Goal: Browse casually

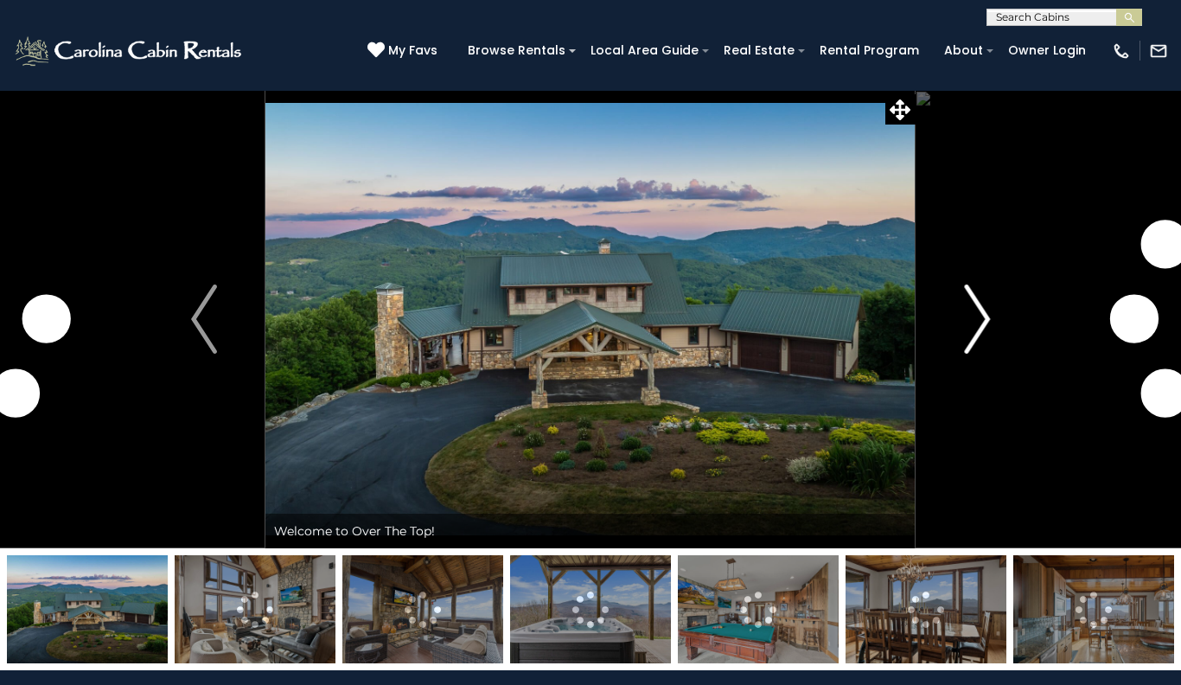
click at [984, 319] on img "Next" at bounding box center [977, 318] width 26 height 69
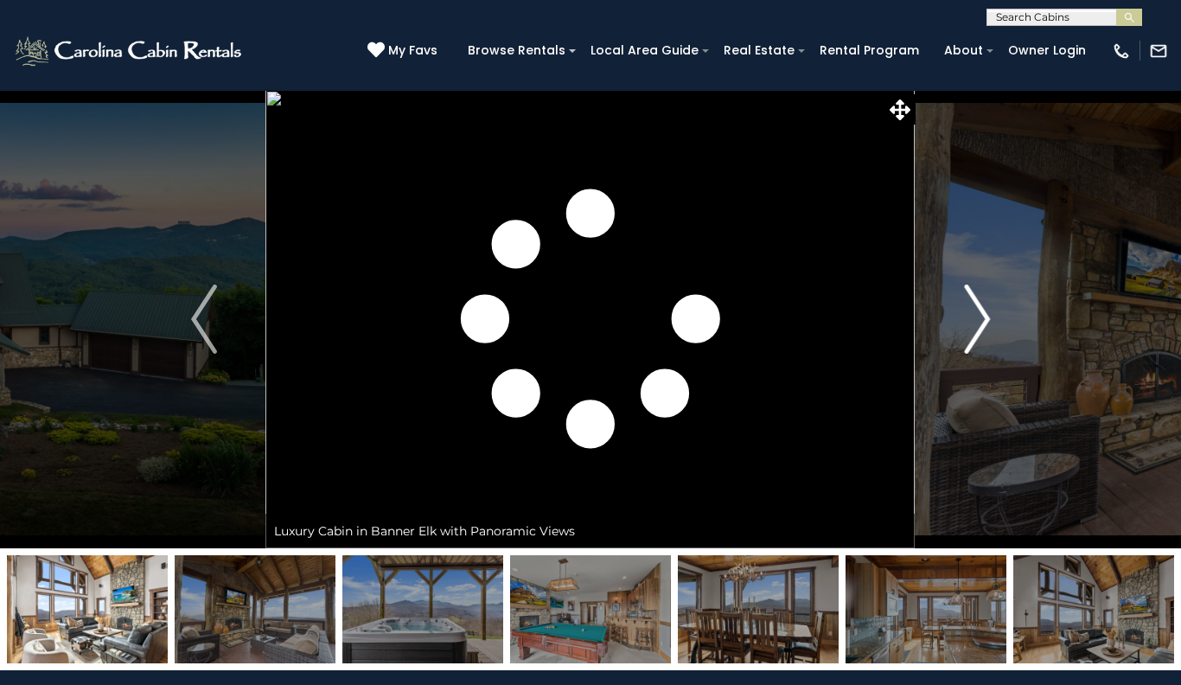
click at [977, 329] on img "Next" at bounding box center [977, 318] width 26 height 69
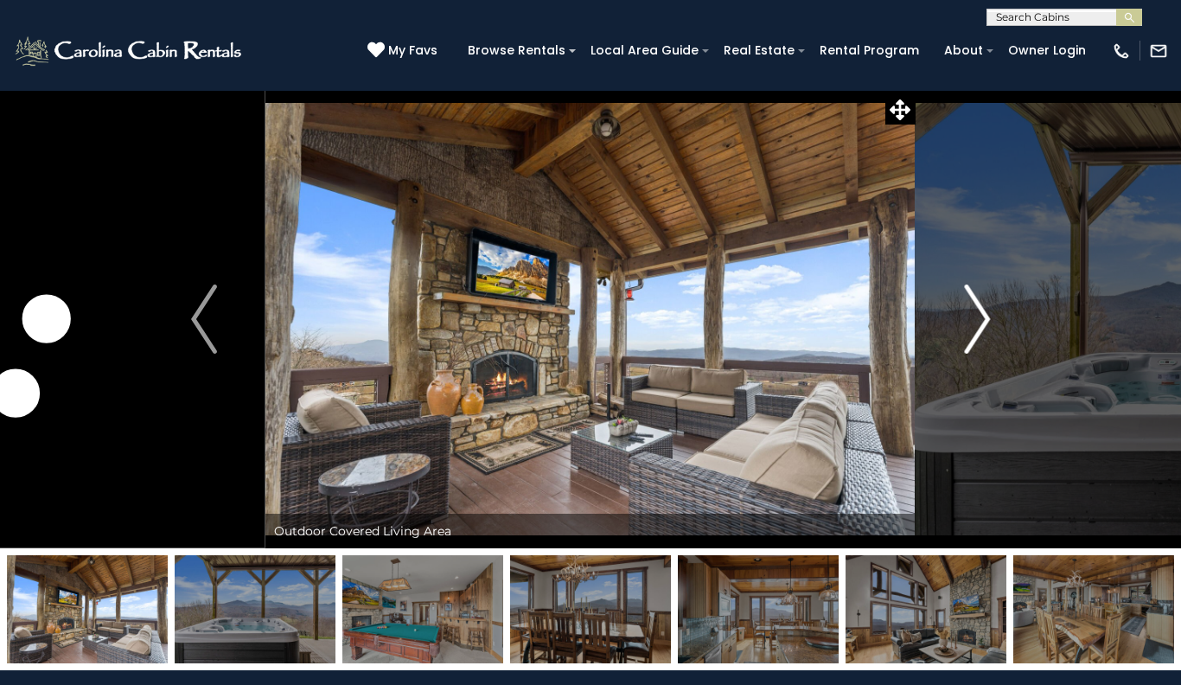
click at [975, 334] on img "Next" at bounding box center [977, 318] width 26 height 69
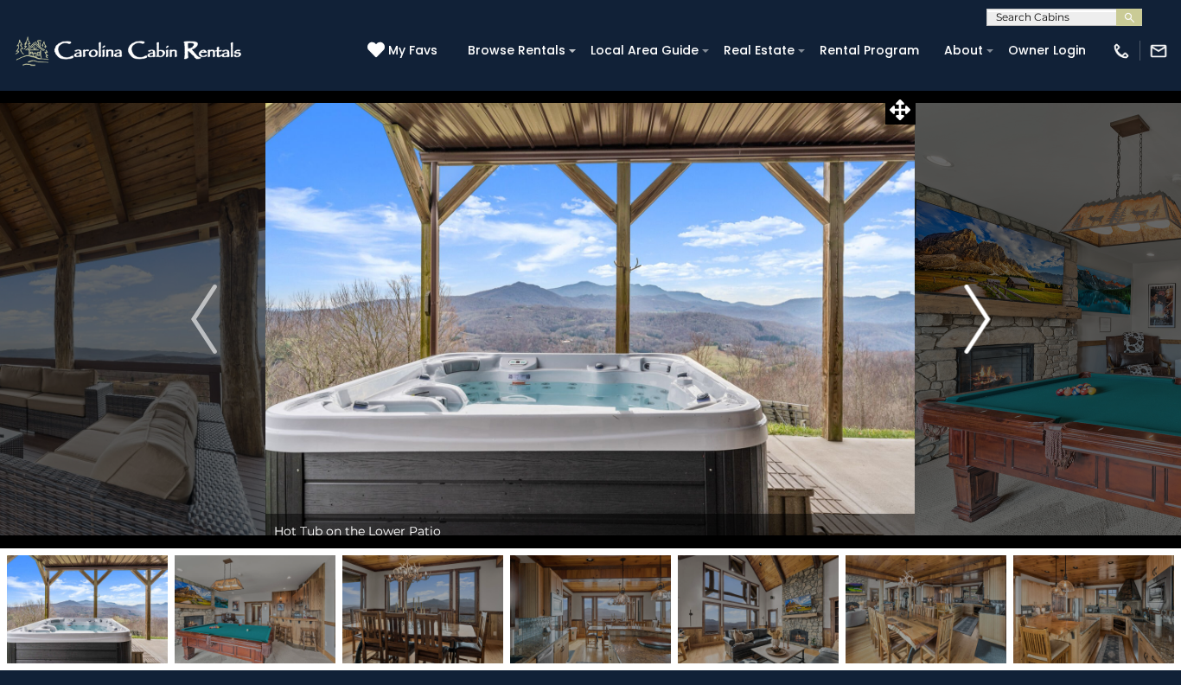
click at [975, 327] on img "Next" at bounding box center [977, 318] width 26 height 69
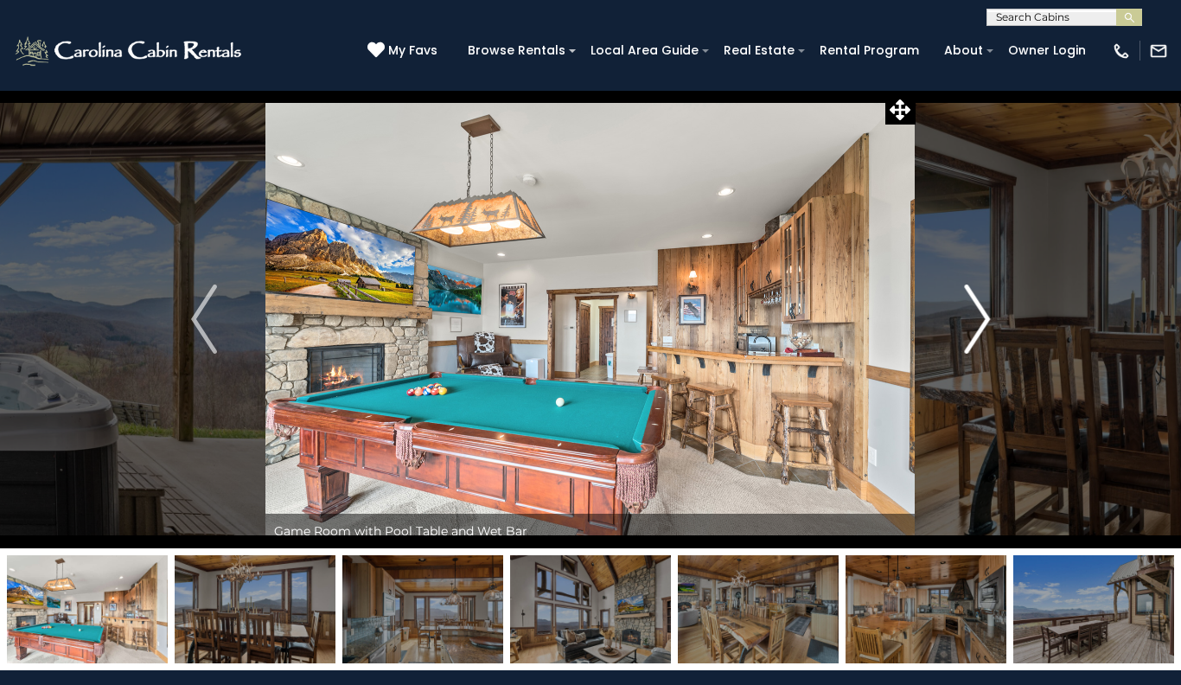
click at [981, 328] on img "Next" at bounding box center [977, 318] width 26 height 69
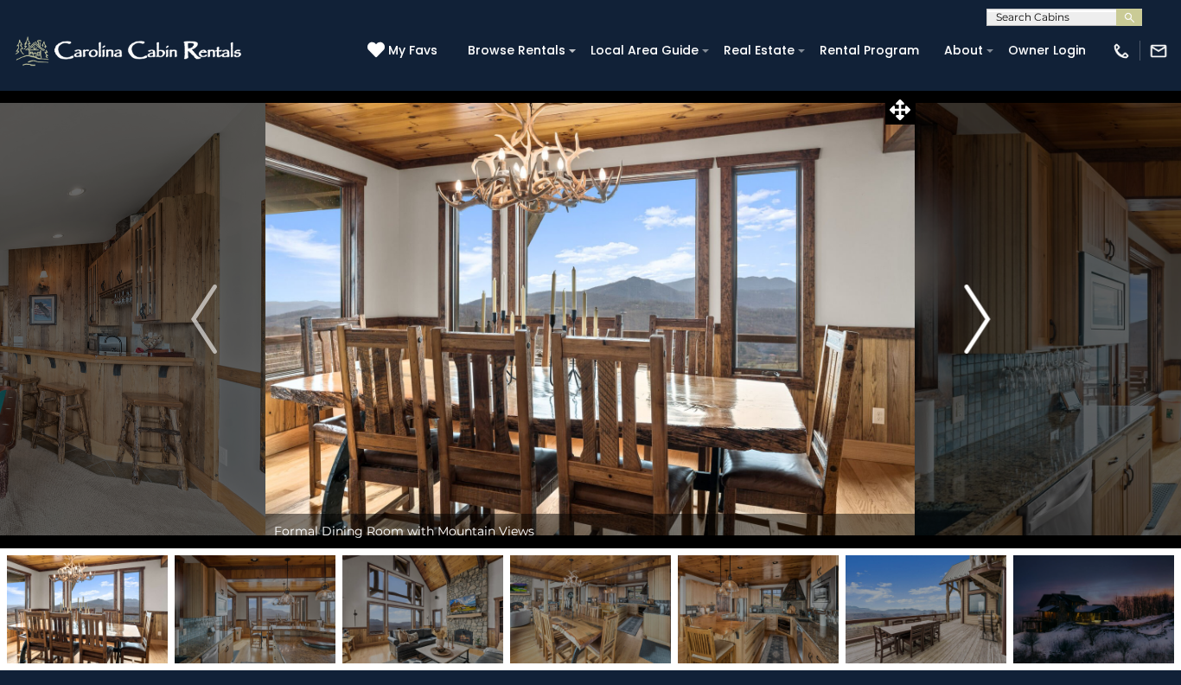
click at [978, 324] on img "Next" at bounding box center [977, 318] width 26 height 69
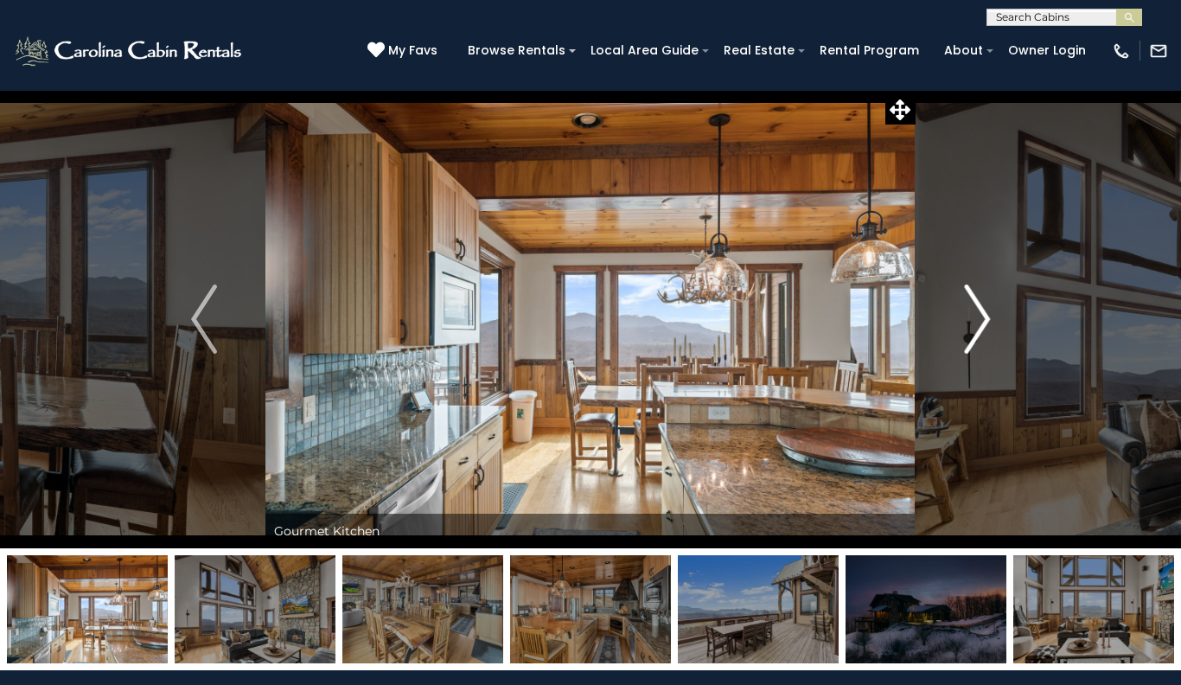
click at [971, 336] on img "Next" at bounding box center [977, 318] width 26 height 69
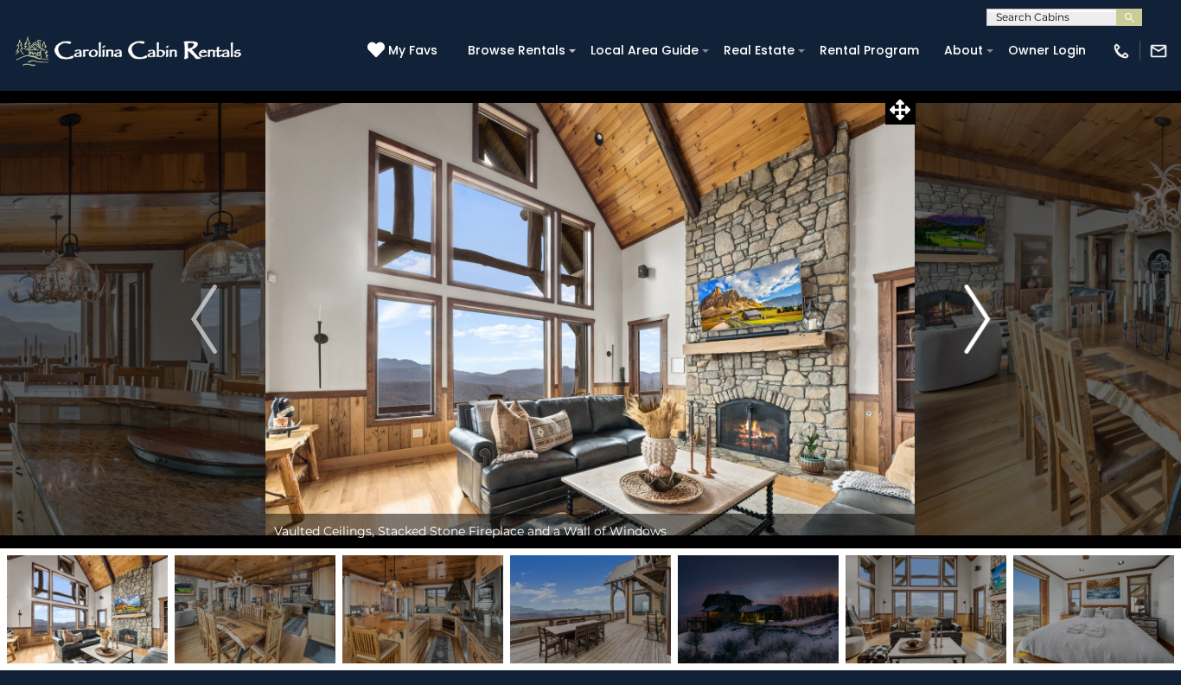
click at [968, 325] on img "Next" at bounding box center [977, 318] width 26 height 69
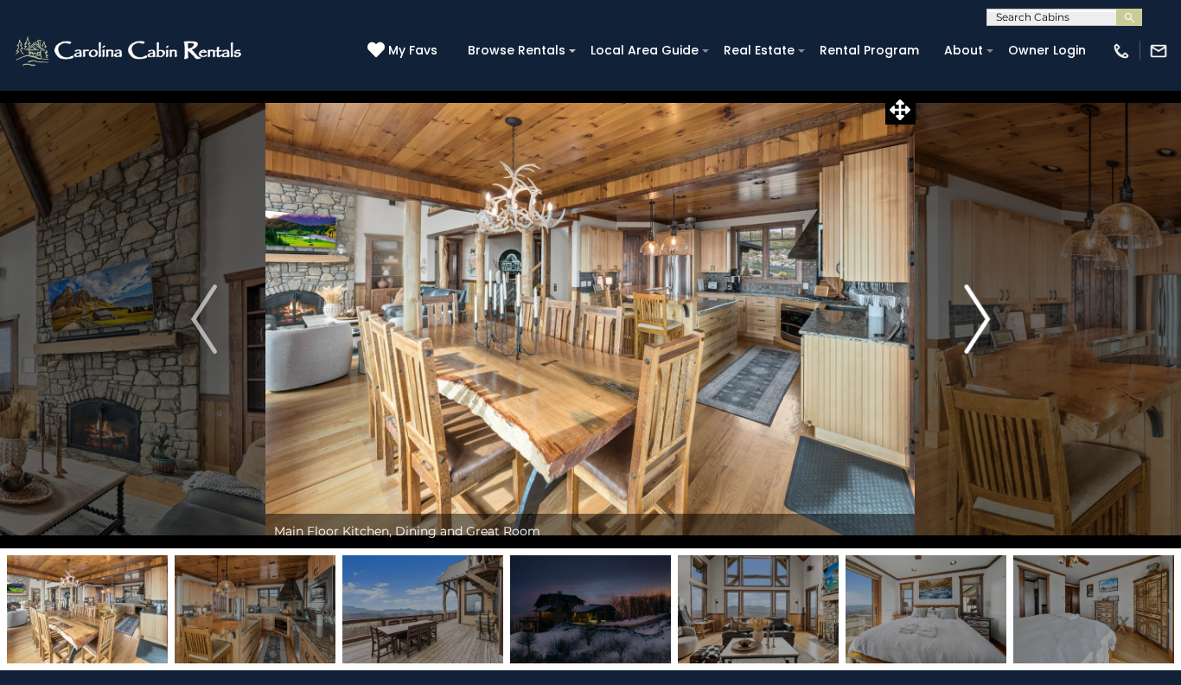
click at [983, 336] on img "Next" at bounding box center [977, 318] width 26 height 69
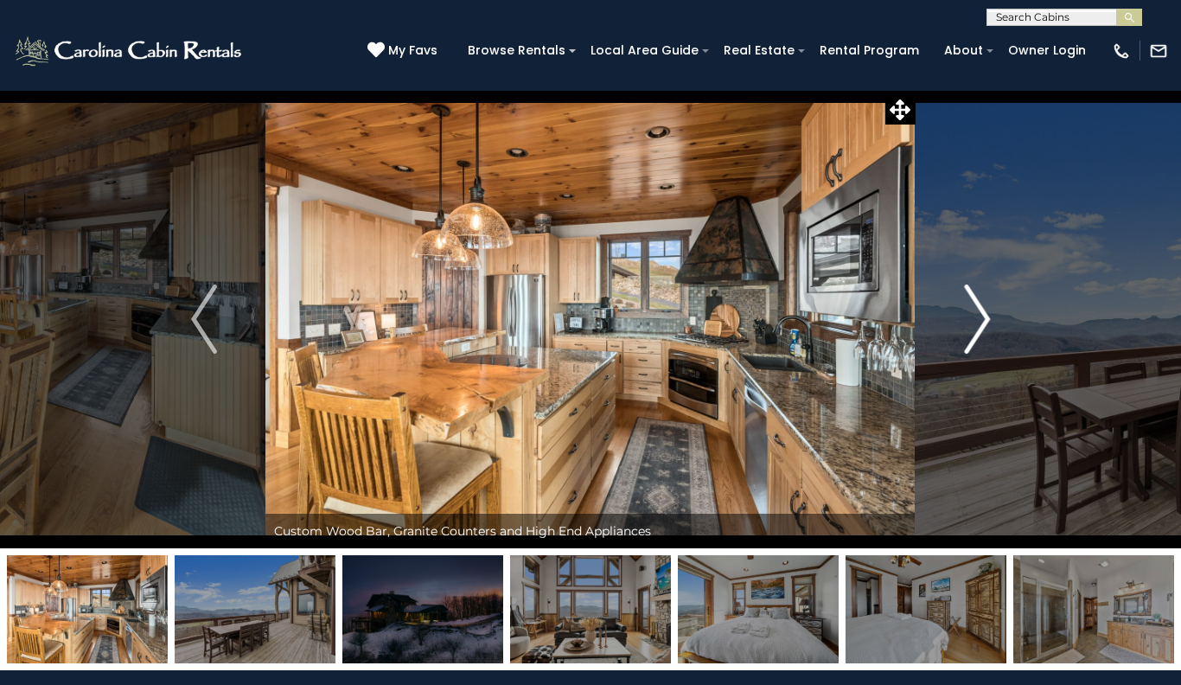
click at [985, 335] on img "Next" at bounding box center [977, 318] width 26 height 69
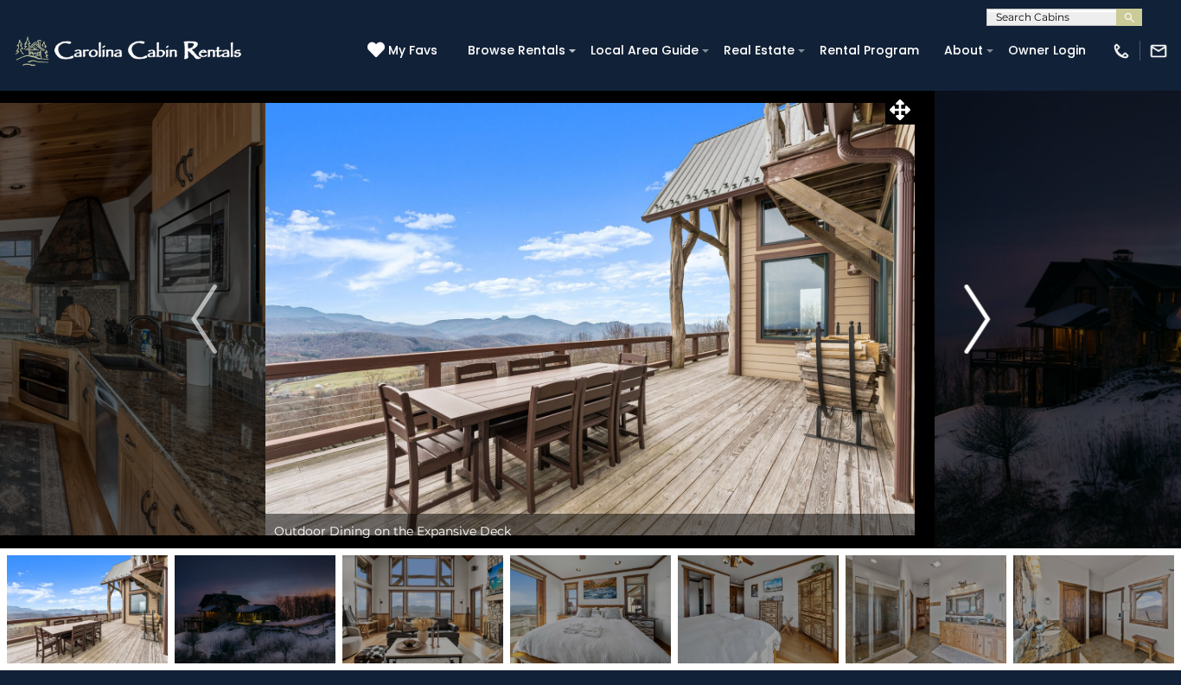
click at [981, 323] on img "Next" at bounding box center [977, 318] width 26 height 69
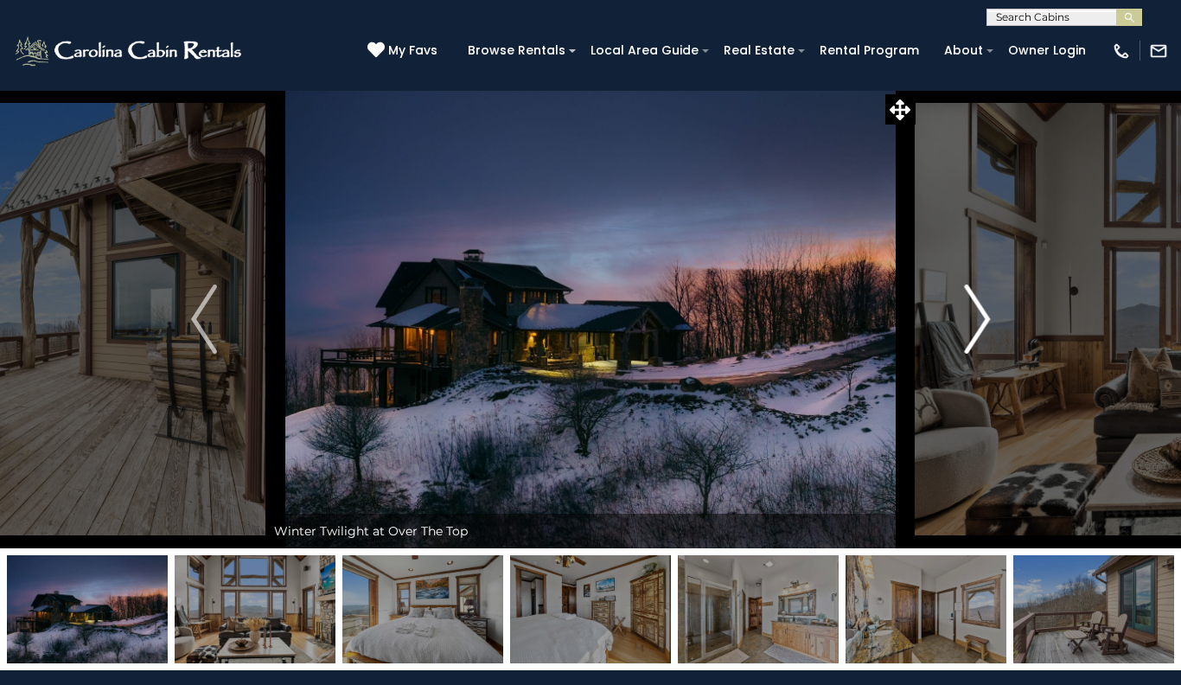
click at [973, 335] on img "Next" at bounding box center [977, 318] width 26 height 69
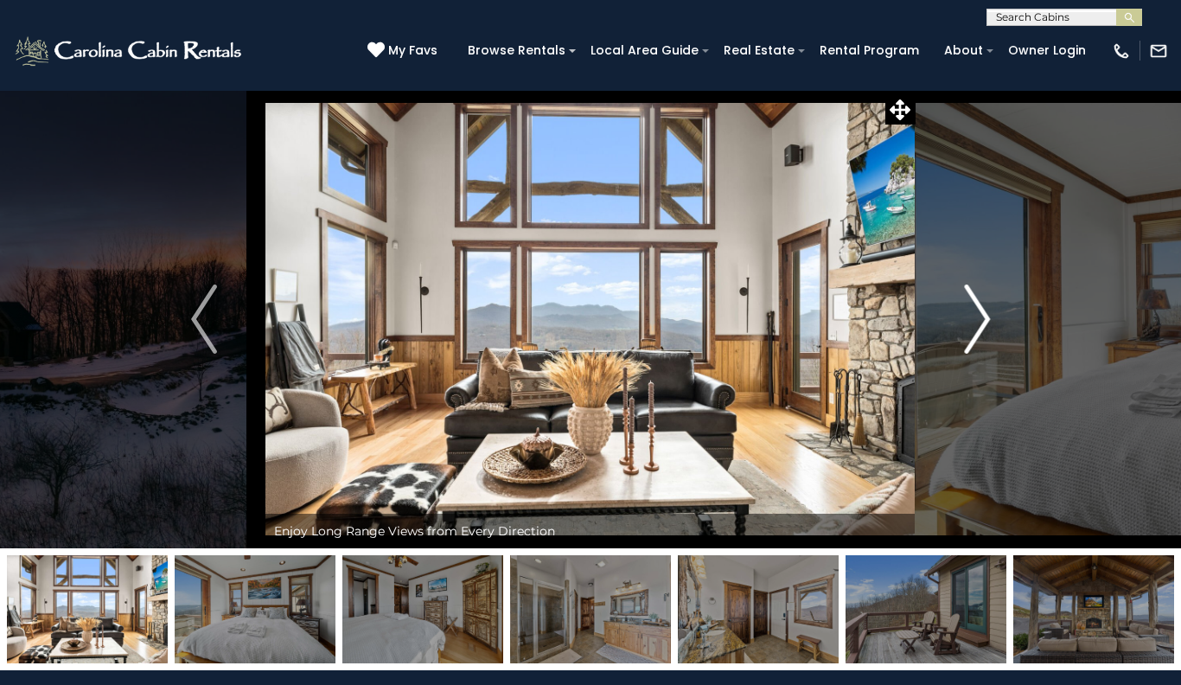
click at [203, 324] on img "Previous" at bounding box center [204, 318] width 26 height 69
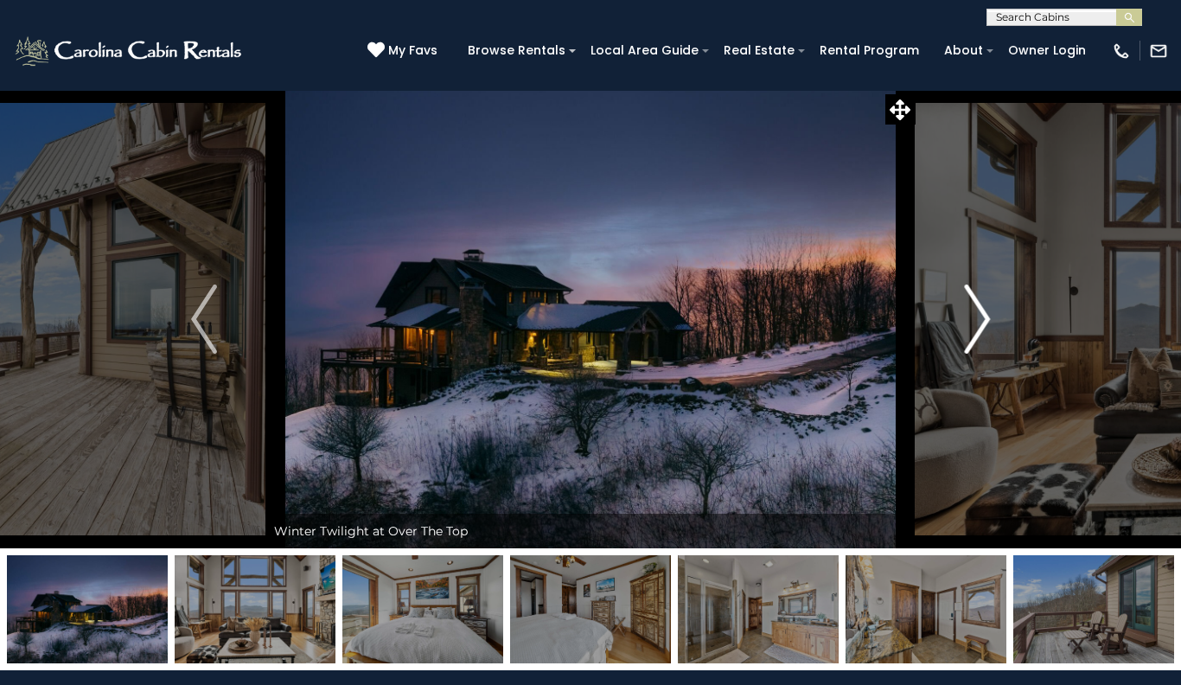
click at [978, 332] on img "Next" at bounding box center [977, 318] width 26 height 69
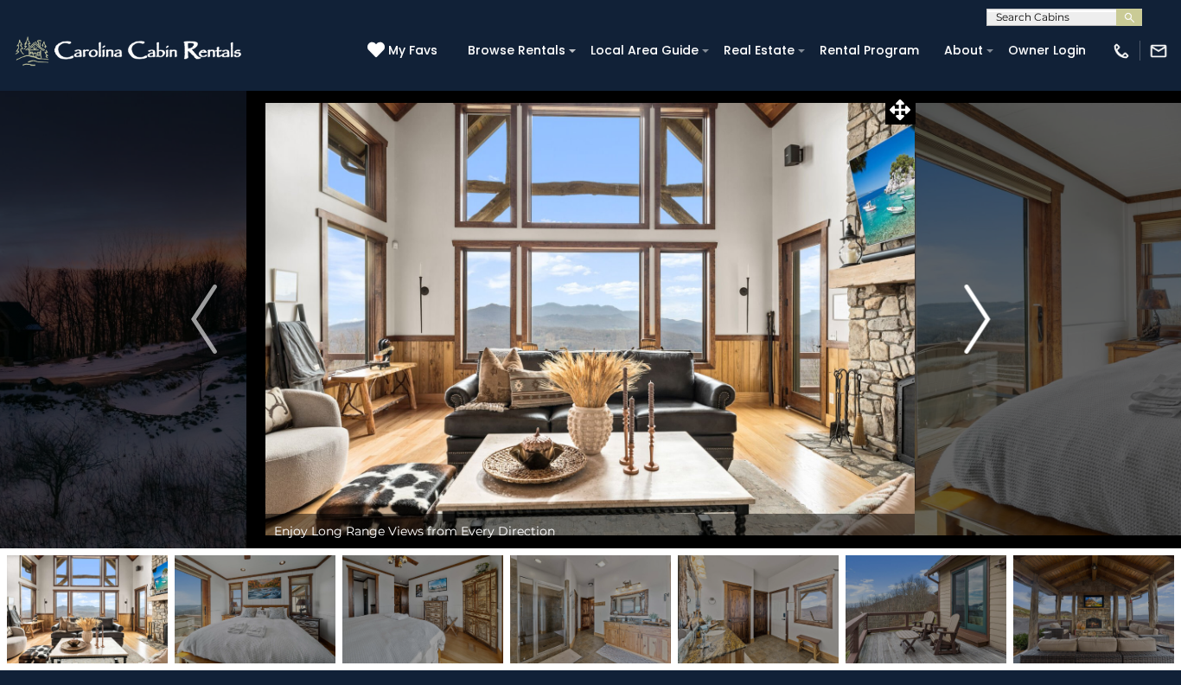
click at [966, 335] on img "Next" at bounding box center [977, 318] width 26 height 69
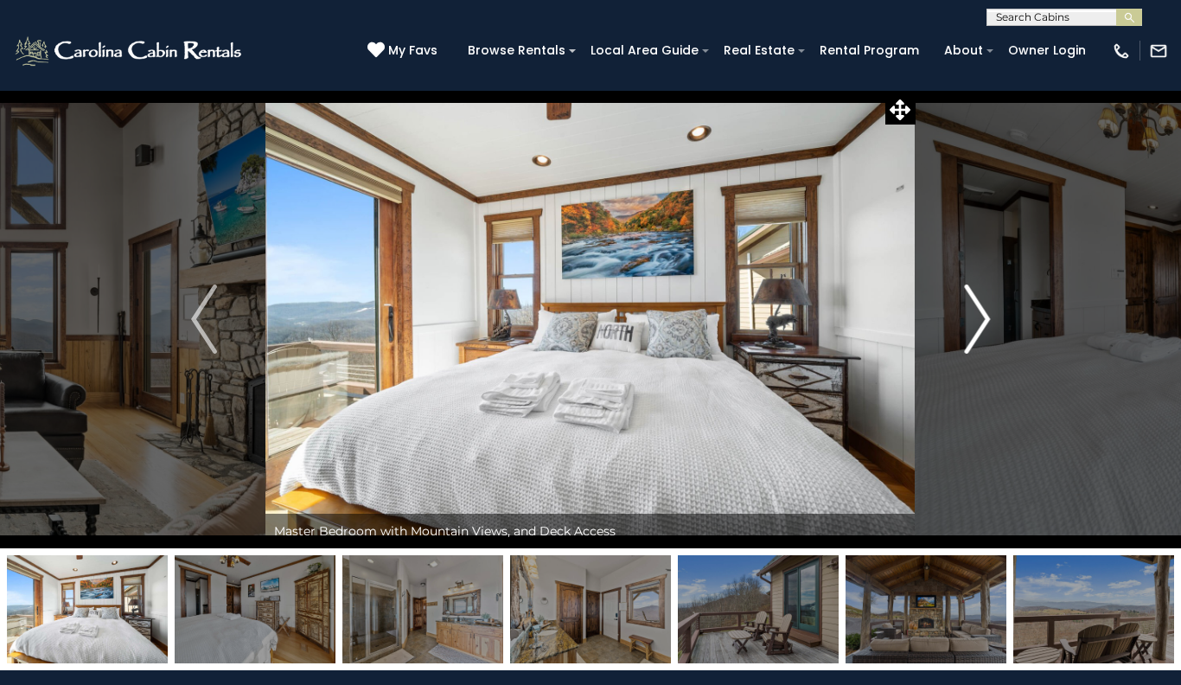
click at [982, 319] on img "Next" at bounding box center [977, 318] width 26 height 69
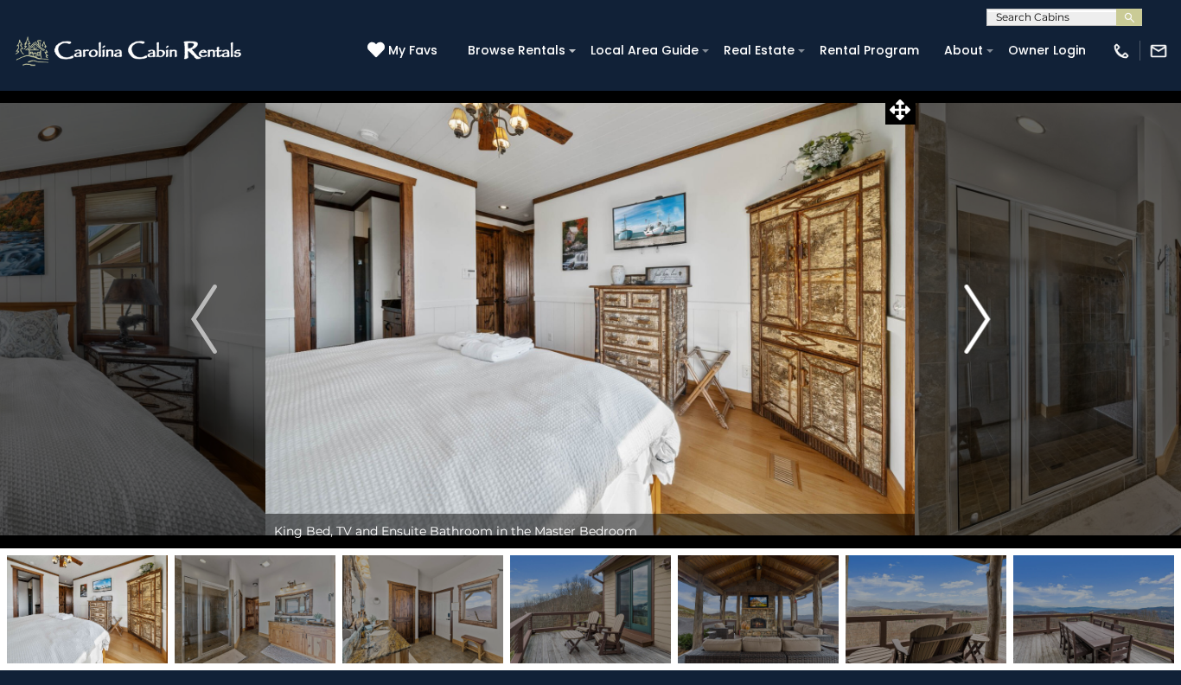
click at [980, 331] on img "Next" at bounding box center [977, 318] width 26 height 69
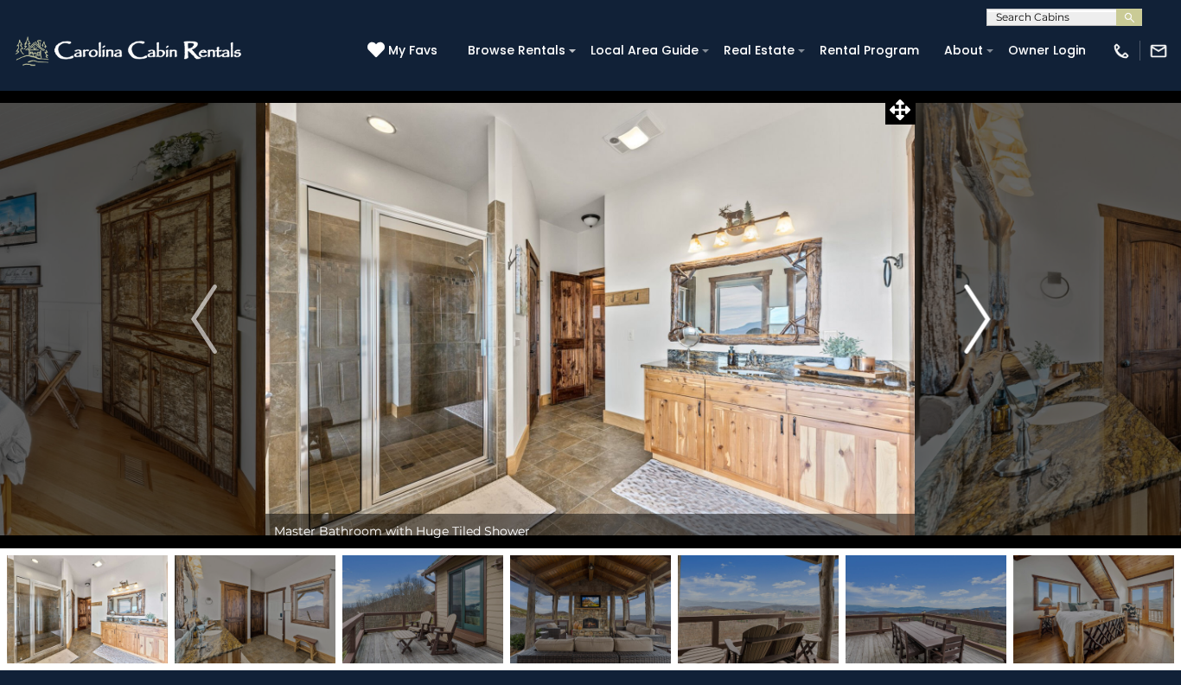
click at [983, 340] on img "Next" at bounding box center [977, 318] width 26 height 69
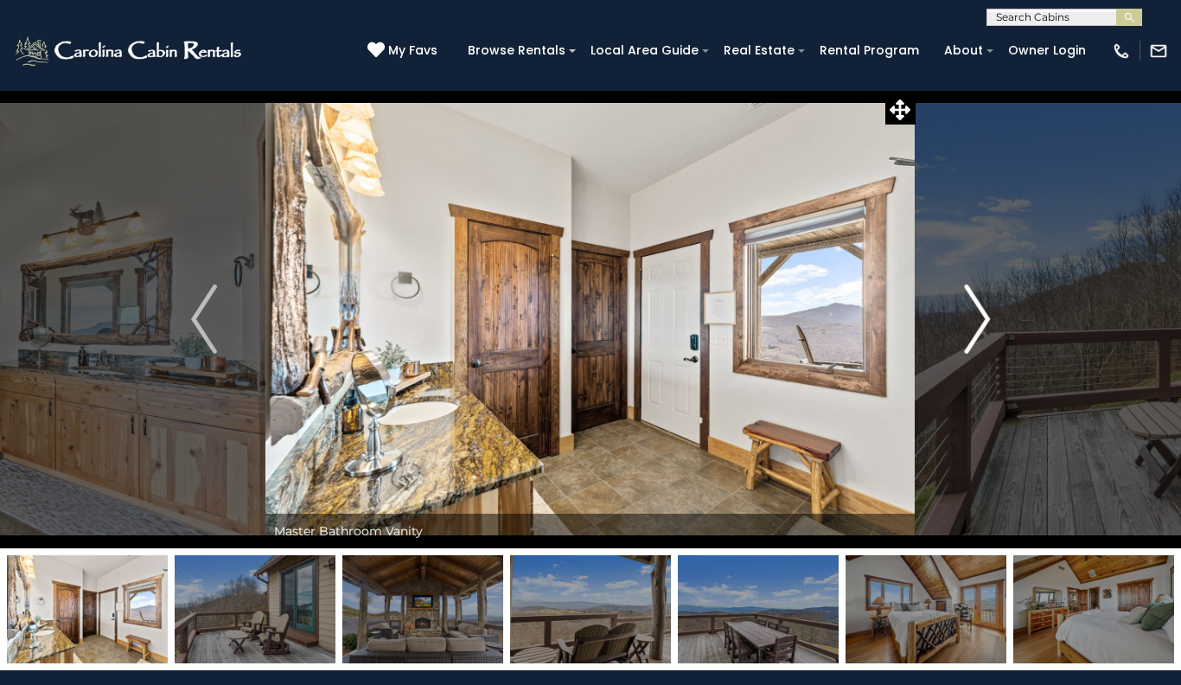
click at [977, 332] on img "Next" at bounding box center [977, 318] width 26 height 69
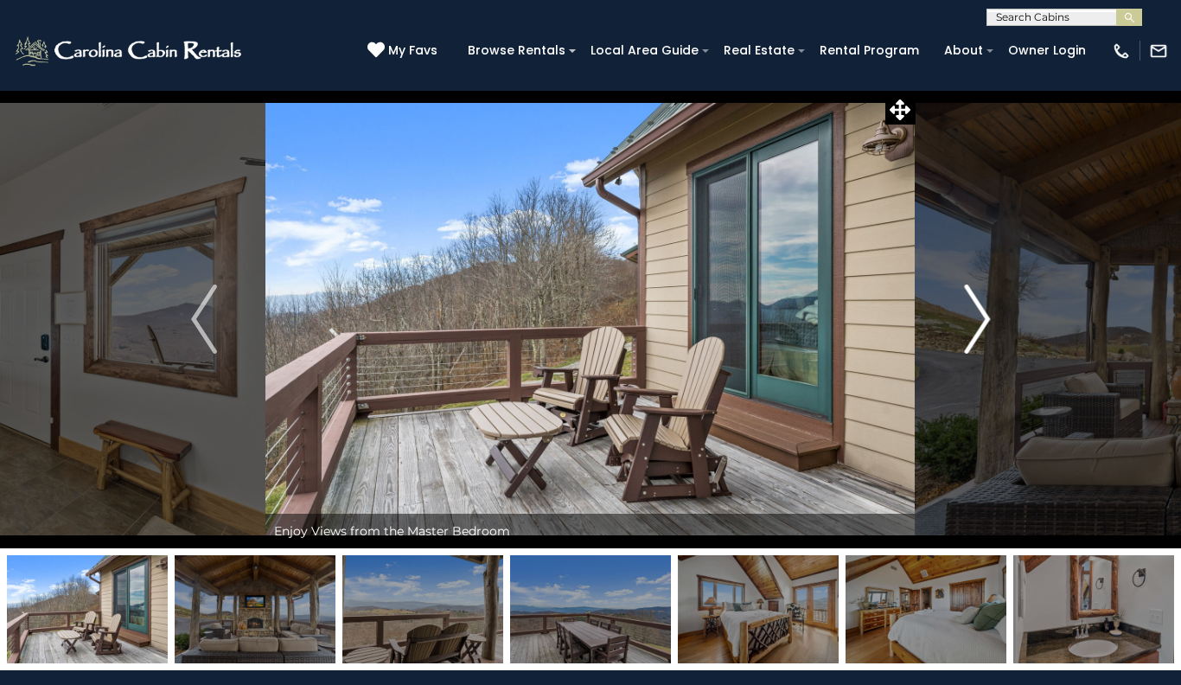
click at [974, 329] on img "Next" at bounding box center [977, 318] width 26 height 69
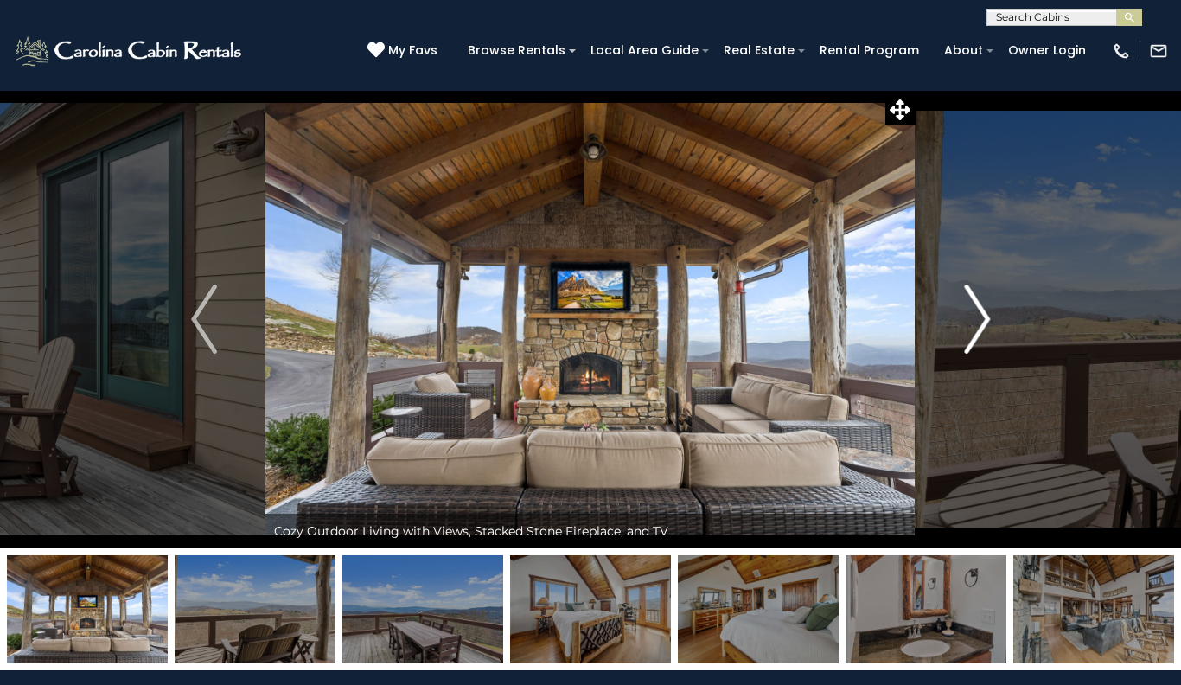
click at [979, 326] on img "Next" at bounding box center [977, 318] width 26 height 69
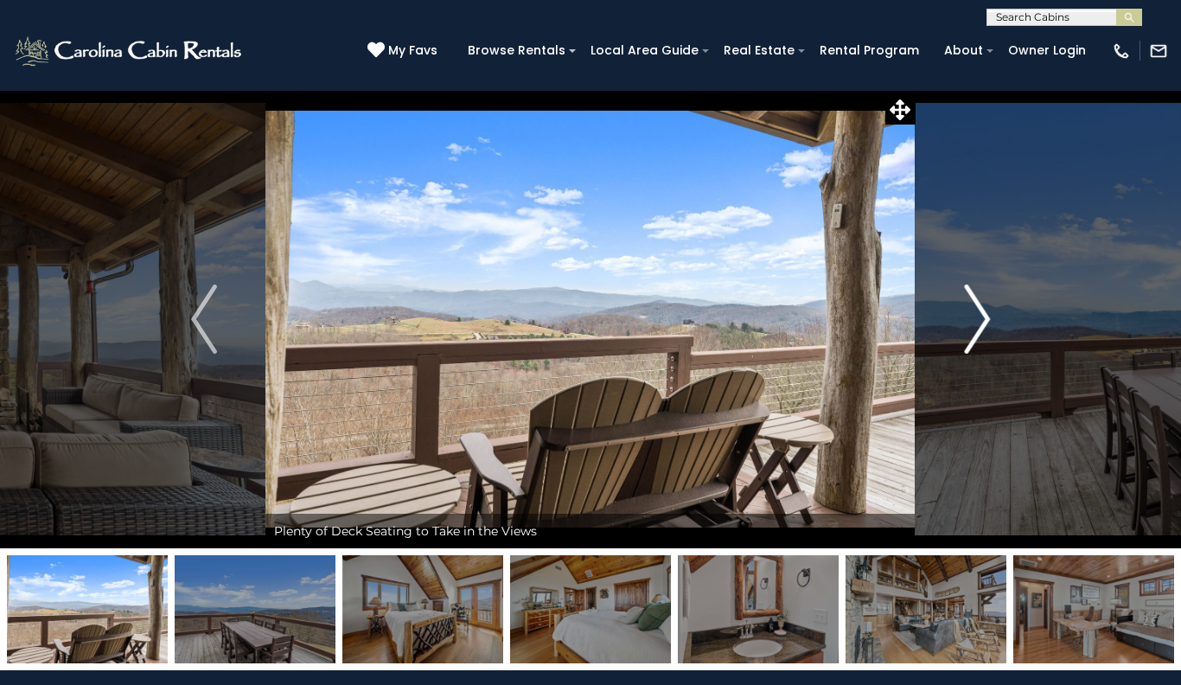
click at [964, 325] on img "Next" at bounding box center [977, 318] width 26 height 69
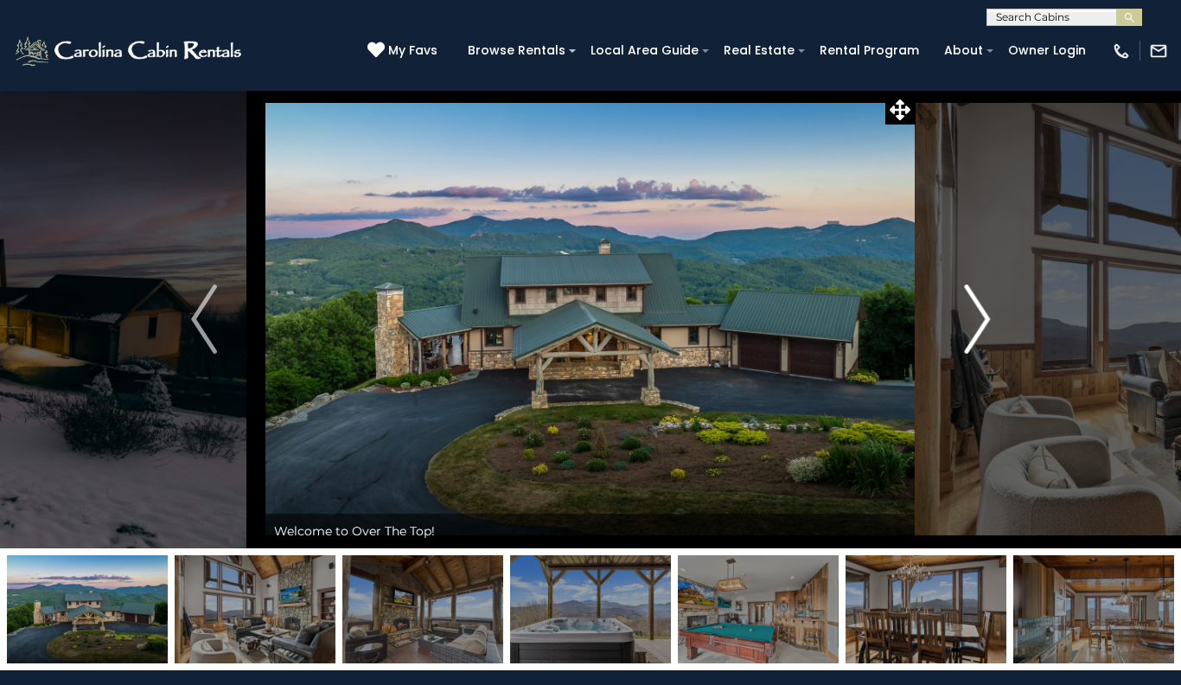
click at [988, 311] on img "Next" at bounding box center [977, 318] width 26 height 69
